Goal: Information Seeking & Learning: Check status

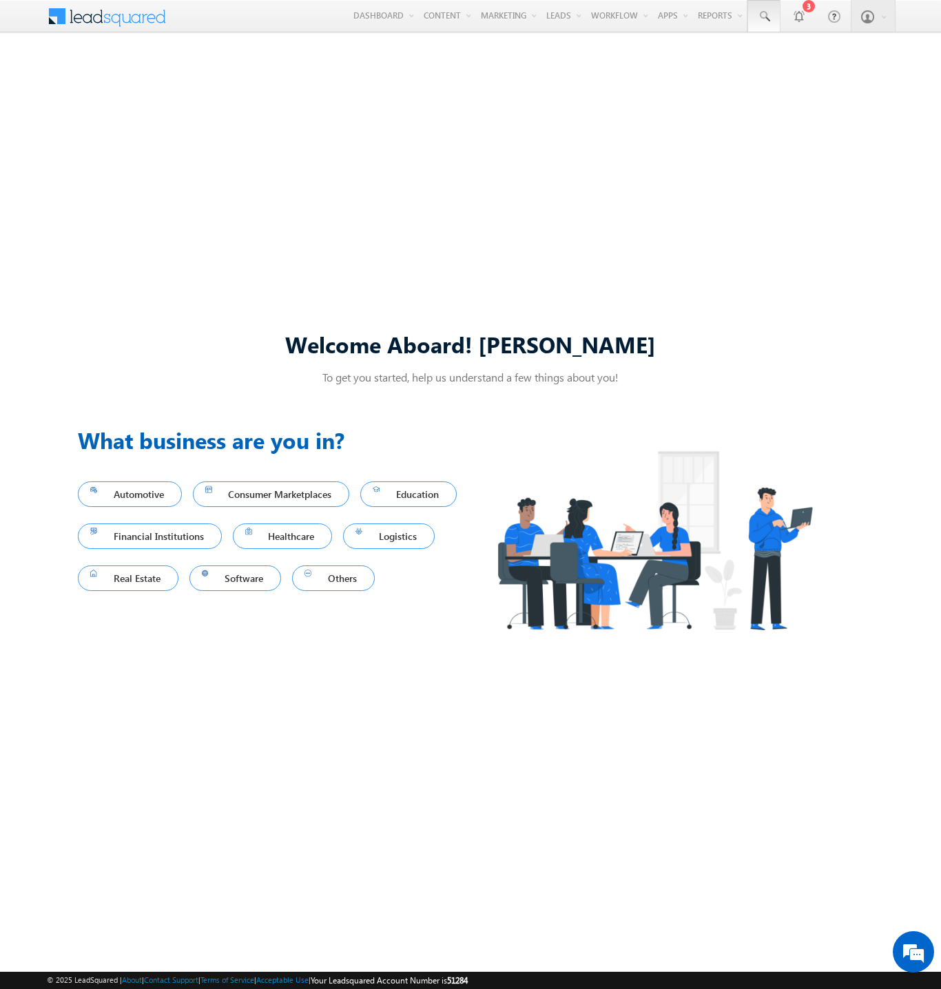
click at [763, 17] on span at bounding box center [764, 17] width 14 height 14
type input "8861831218"
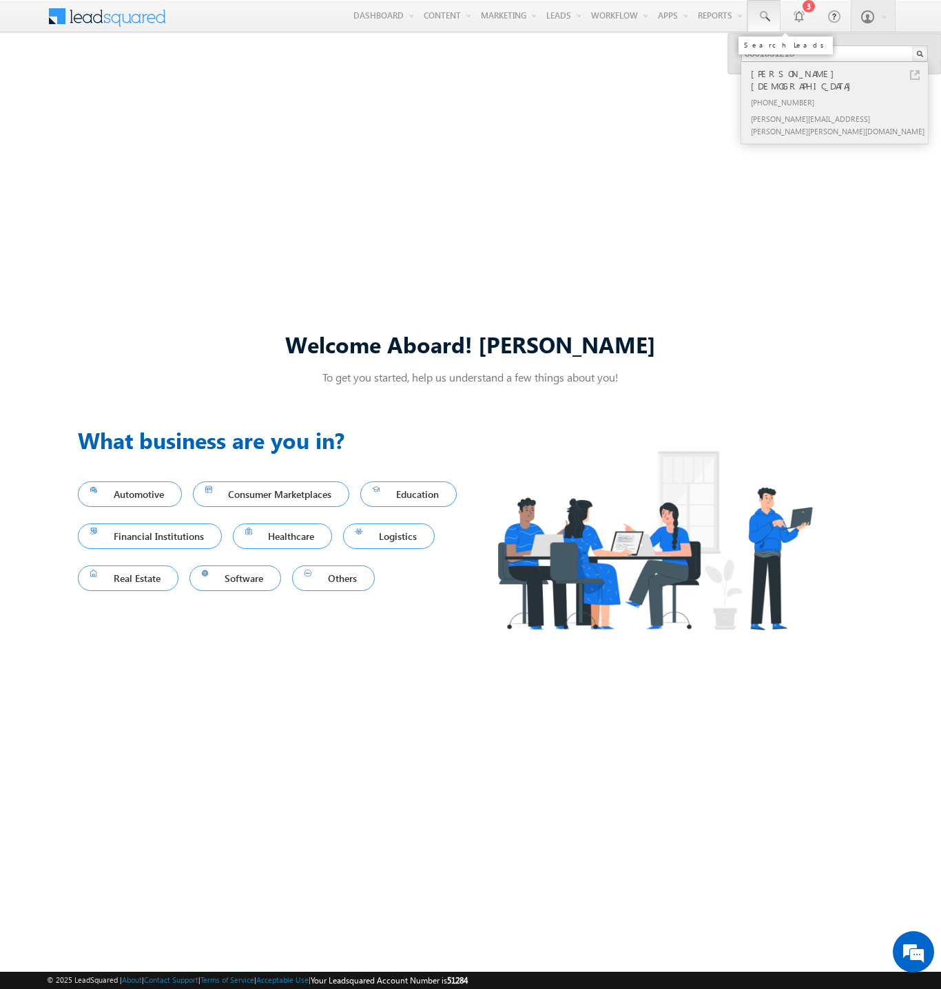
click at [840, 74] on div "[PERSON_NAME][DEMOGRAPHIC_DATA]" at bounding box center [840, 80] width 185 height 28
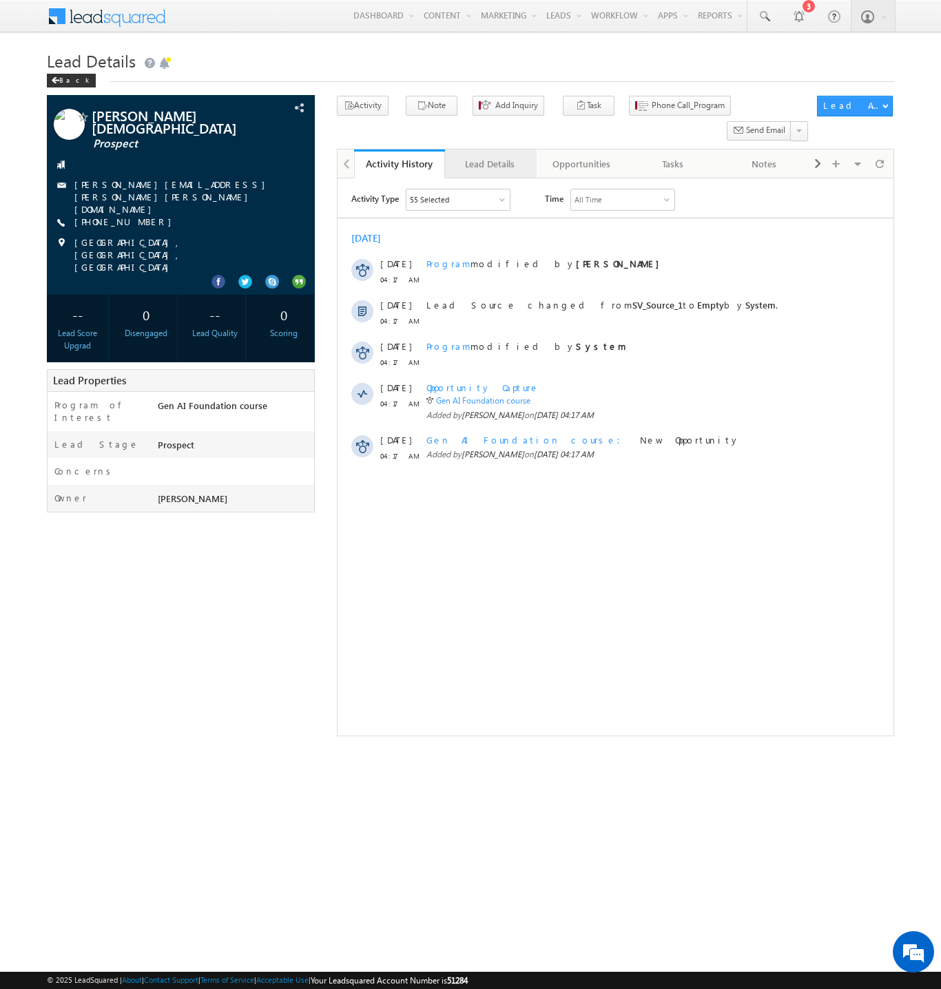
click at [490, 156] on div "Lead Details" at bounding box center [489, 164] width 67 height 17
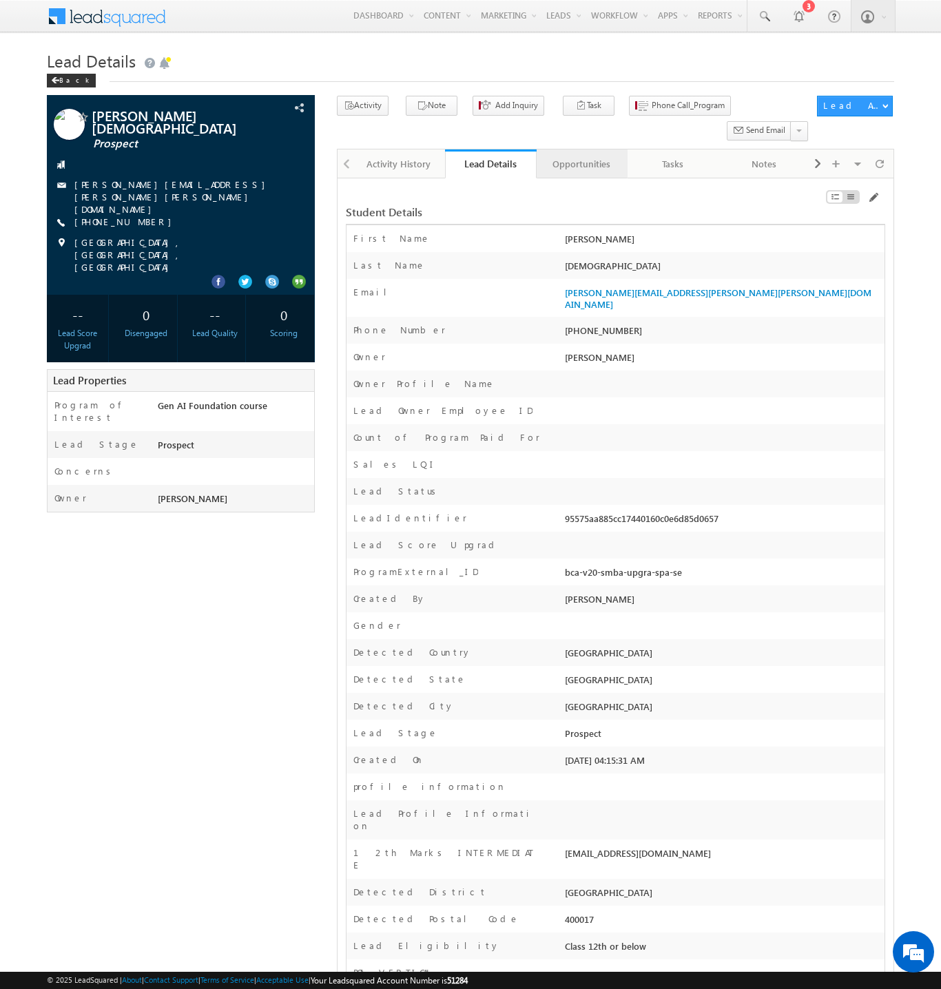
click at [581, 156] on div "Opportunities" at bounding box center [581, 164] width 67 height 17
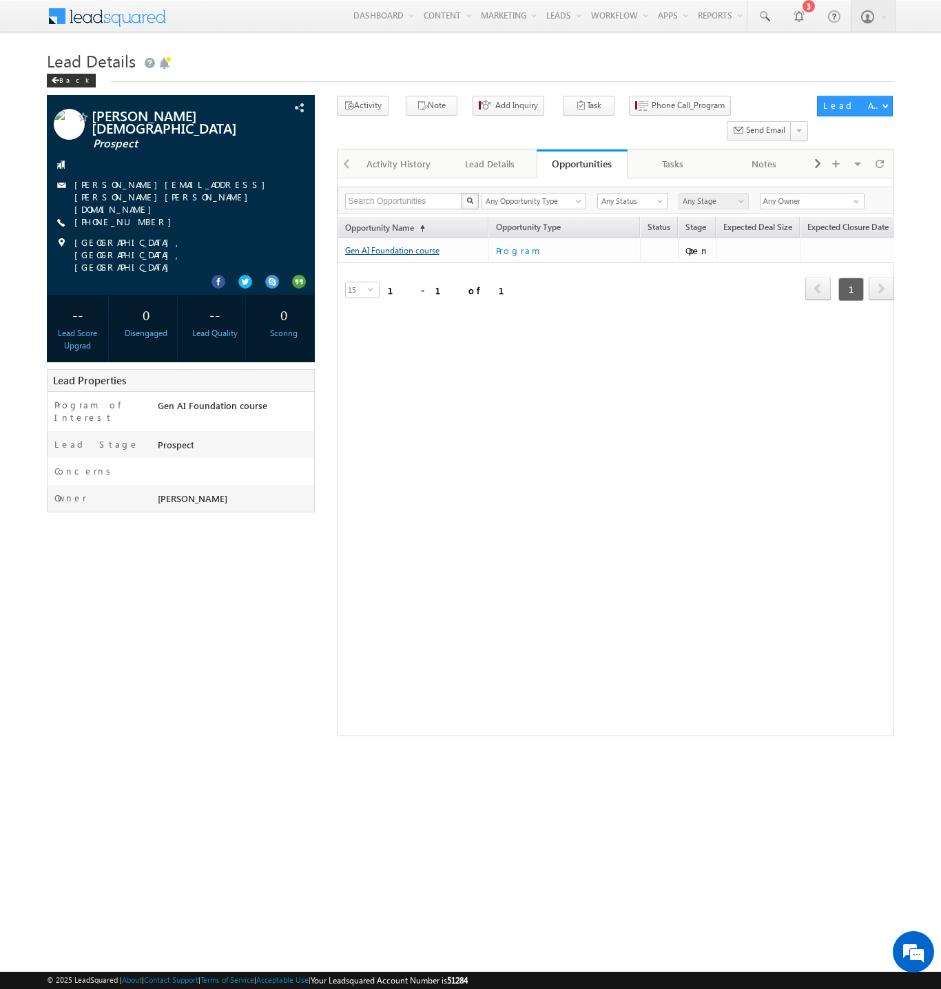
click at [413, 245] on link "Gen AI Foundation course" at bounding box center [392, 250] width 94 height 10
